Goal: Find specific page/section: Find specific page/section

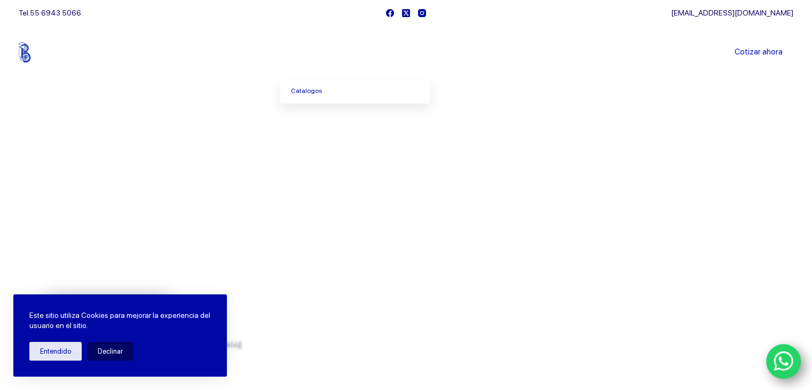
click at [338, 52] on icon "Menu Principal" at bounding box center [336, 52] width 4 height 3
click at [336, 84] on link "Catalogos" at bounding box center [354, 91] width 149 height 25
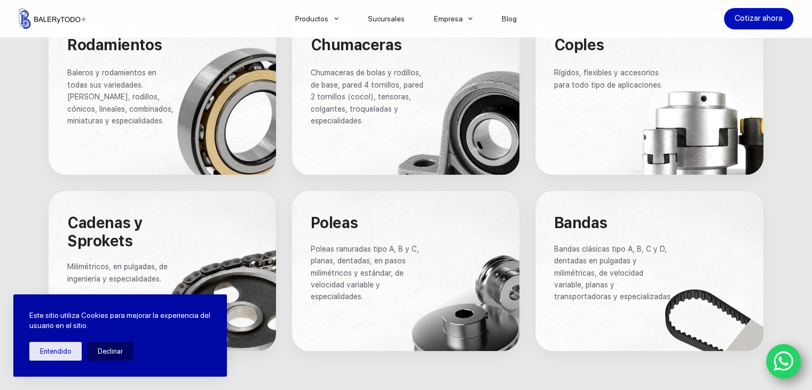
scroll to position [587, 0]
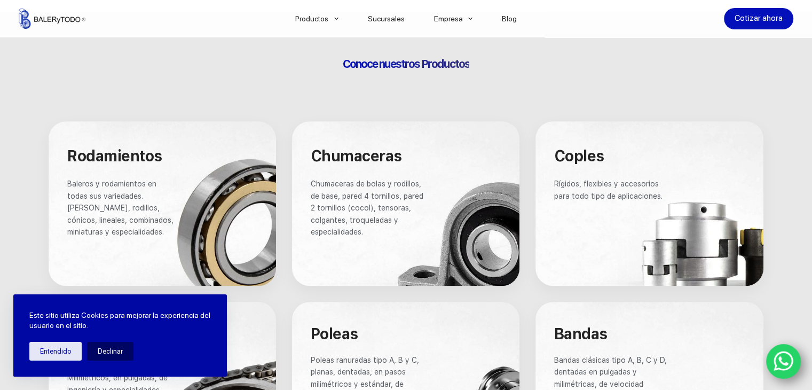
click at [107, 160] on span "Rodamientos" at bounding box center [114, 156] width 95 height 18
click at [124, 219] on span "Baleros y rodamientos en todas sus variedades. [PERSON_NAME], rodillos, cónicos…" at bounding box center [121, 207] width 108 height 57
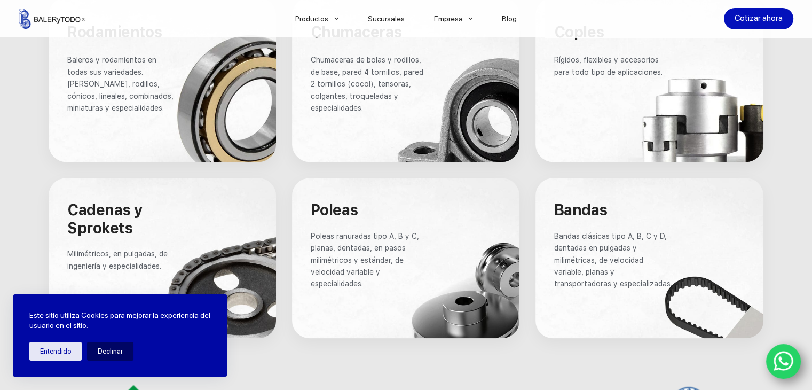
scroll to position [800, 0]
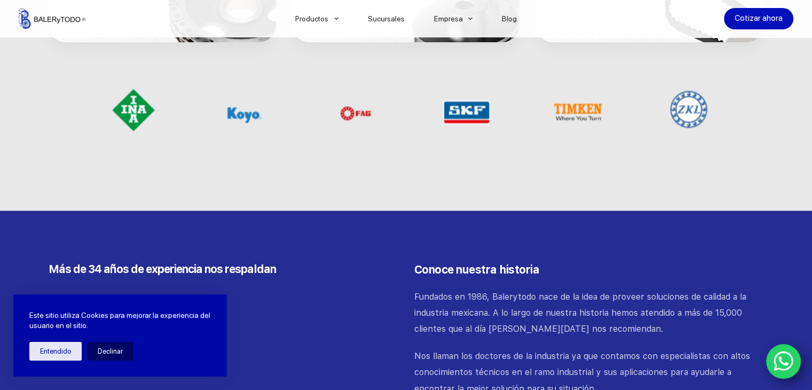
scroll to position [940, 0]
